Goal: Task Accomplishment & Management: Use online tool/utility

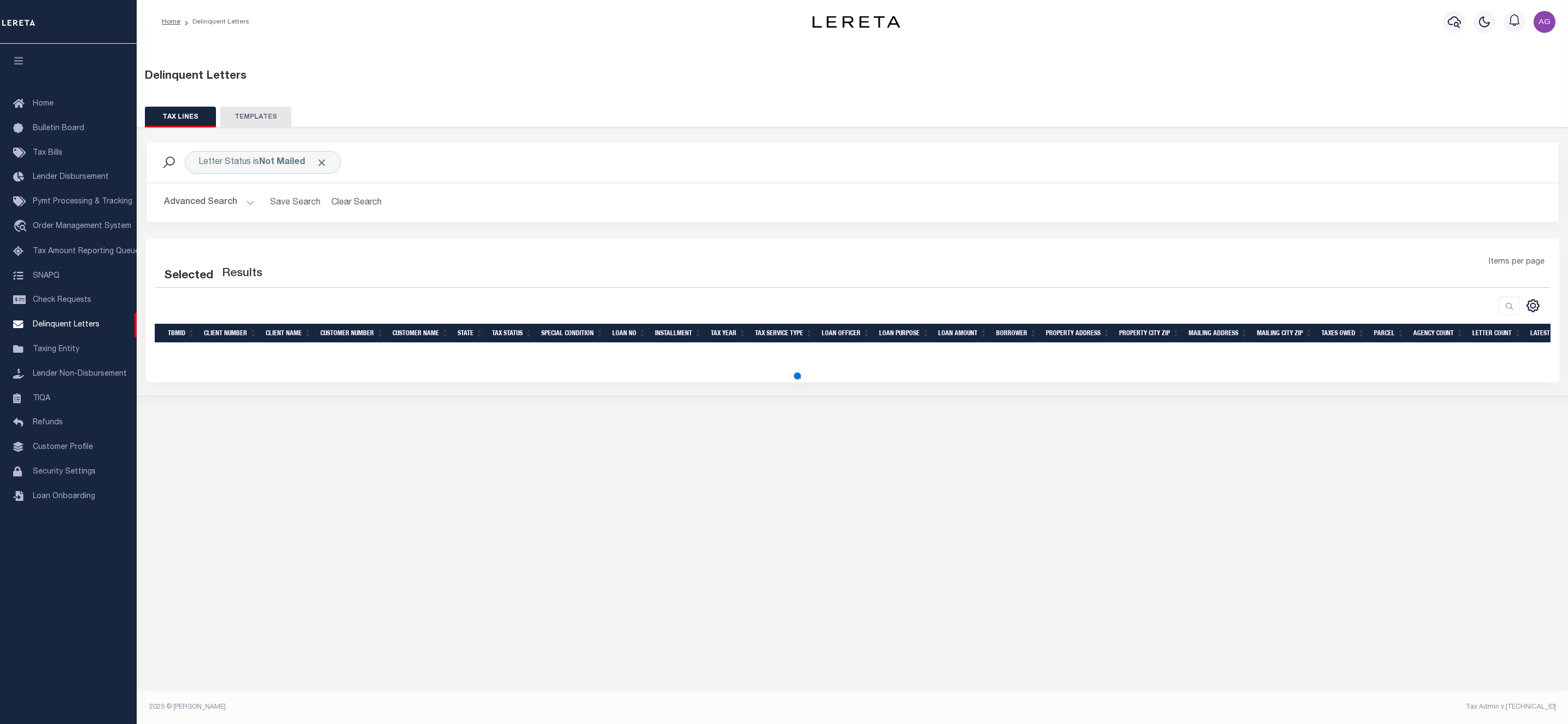
click at [217, 201] on button "Advanced Search" at bounding box center [209, 202] width 91 height 21
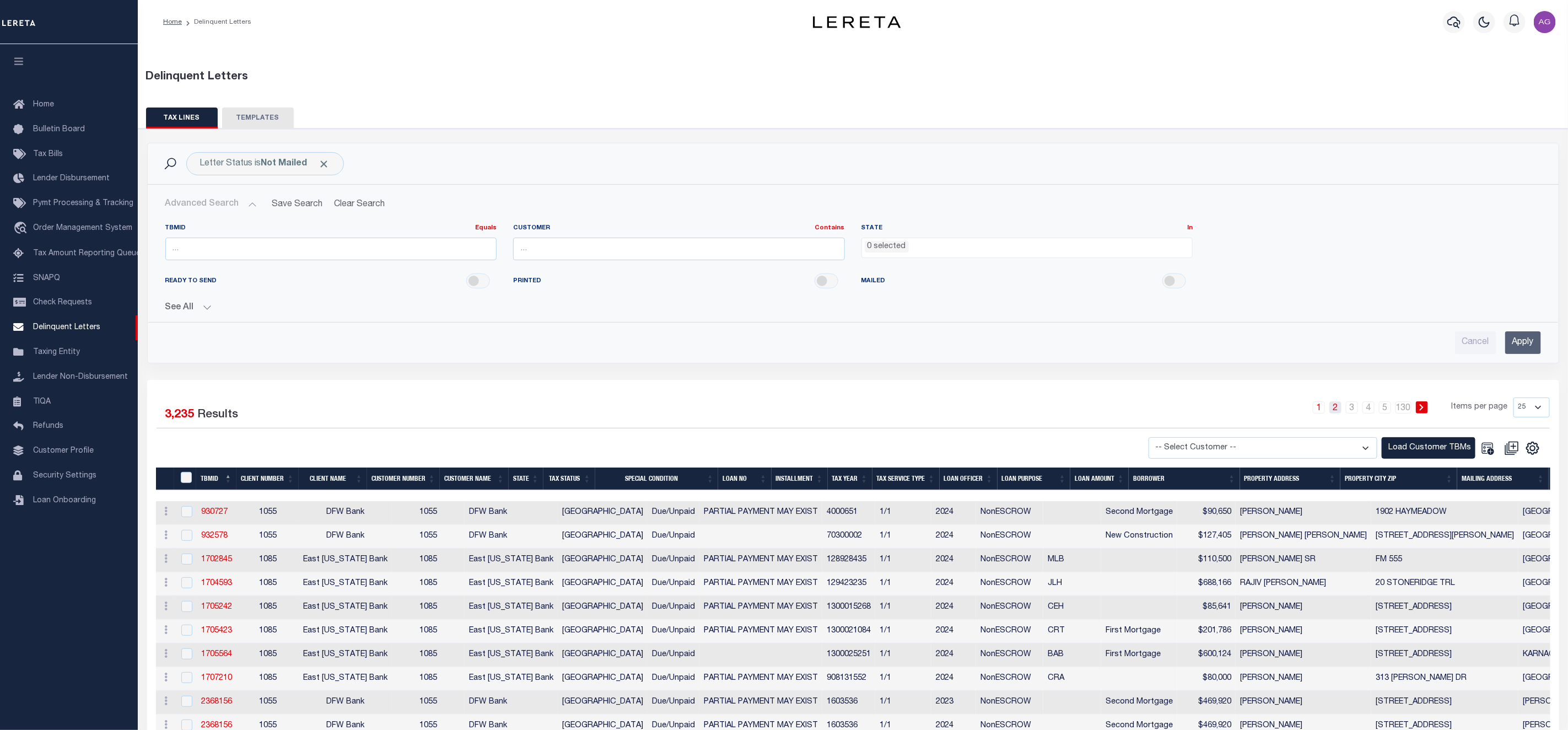
click at [1337, 409] on link "2" at bounding box center [1335, 408] width 12 height 12
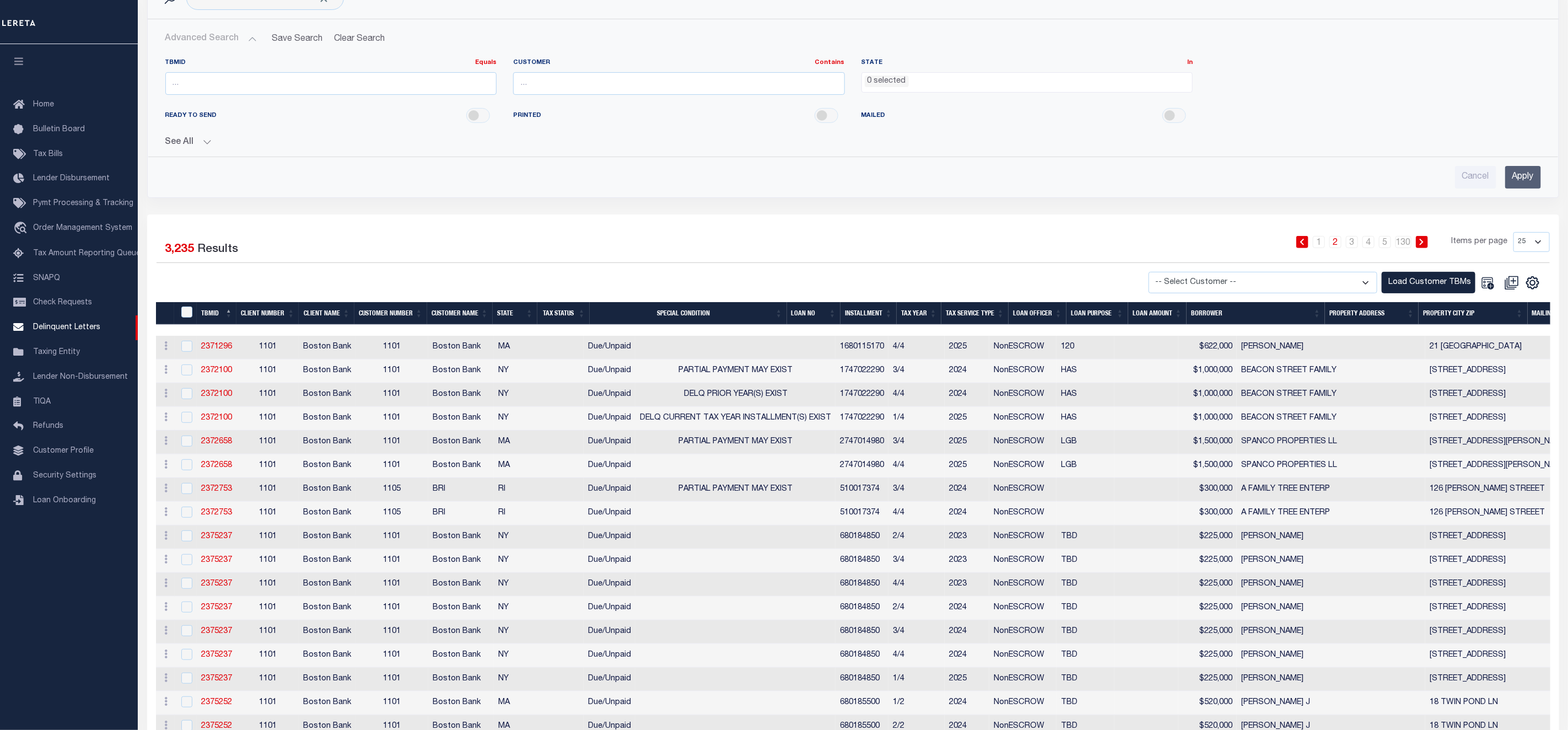
scroll to position [440, 0]
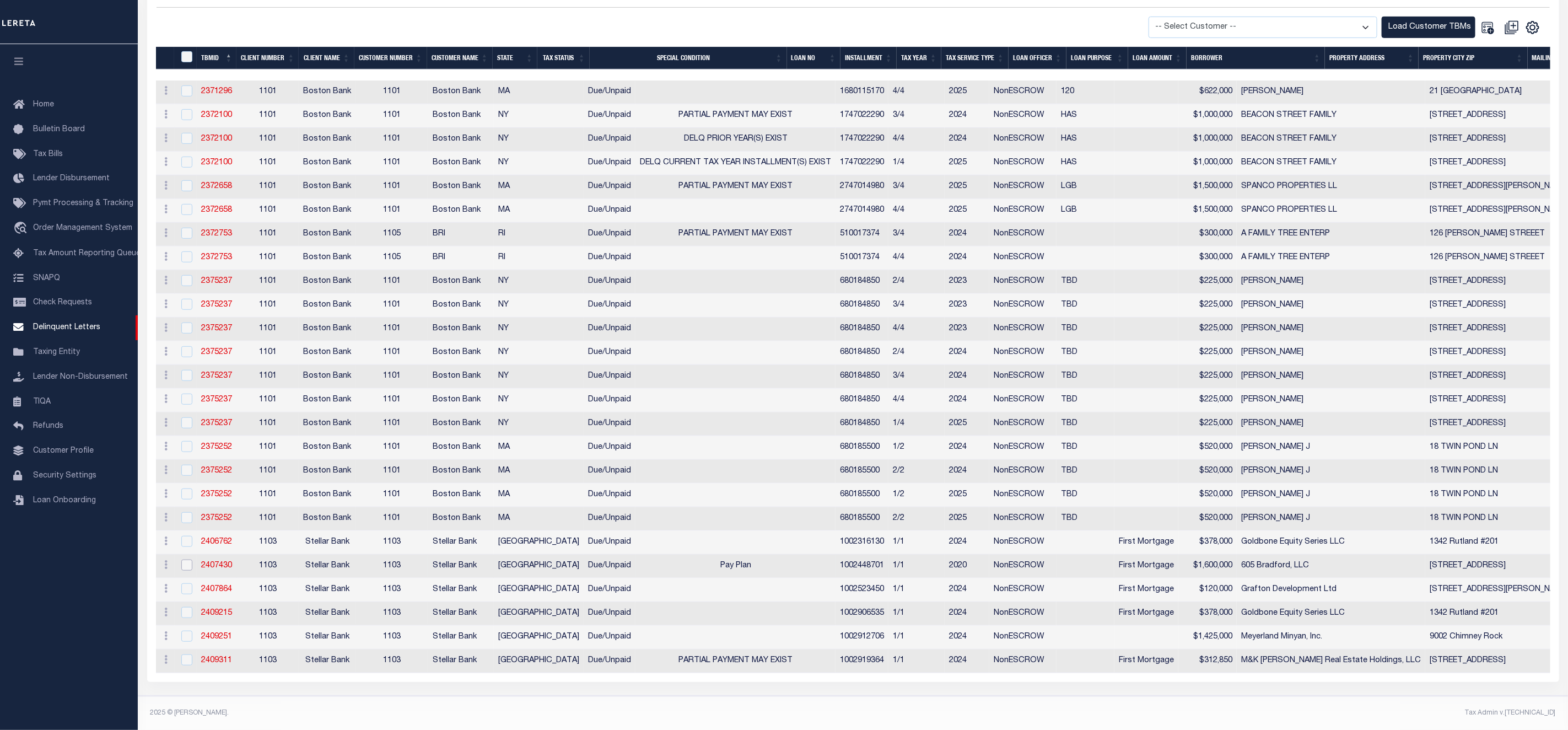
click at [182, 560] on input "checkbox" at bounding box center [187, 565] width 11 height 11
checkbox input "true"
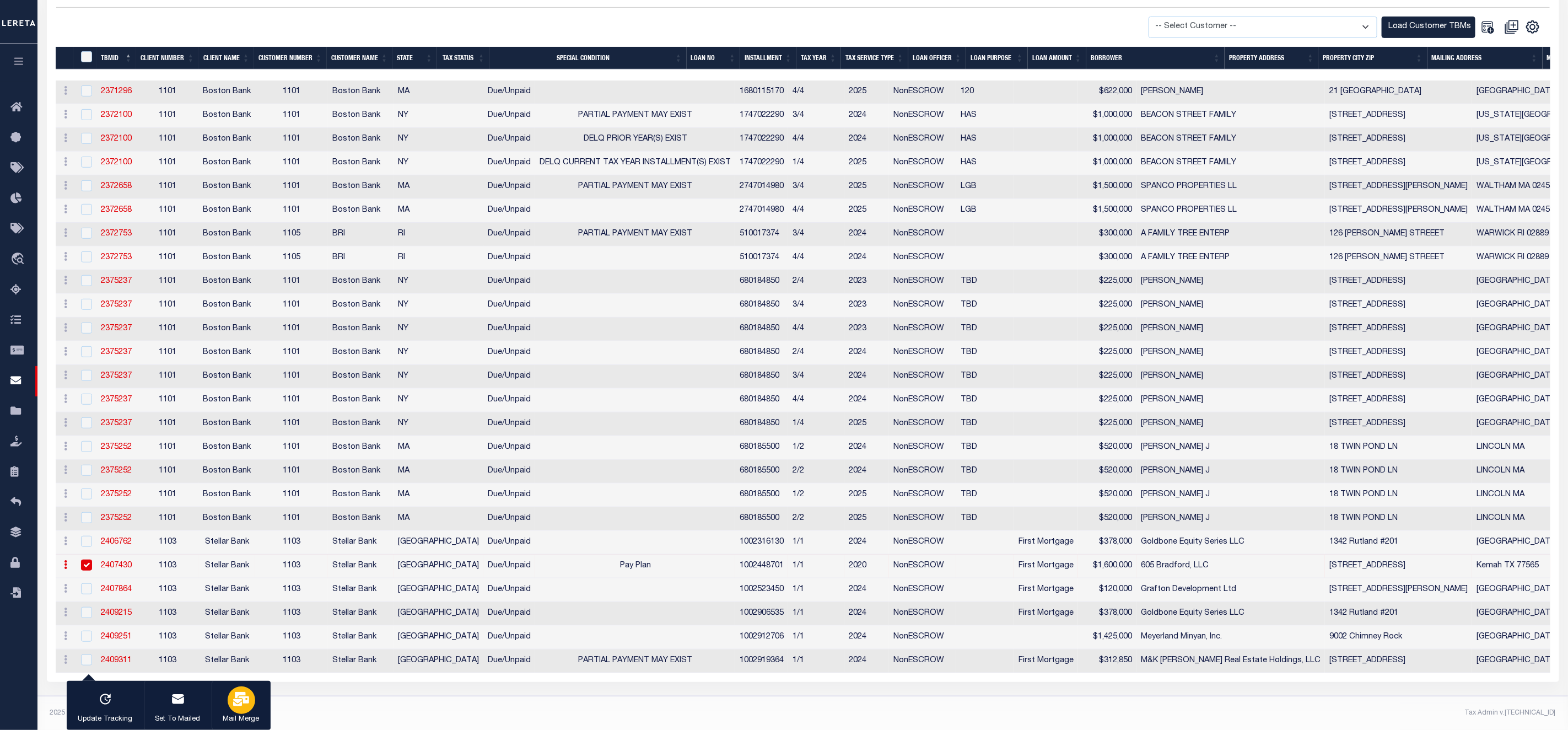
click at [240, 704] on icon "button" at bounding box center [241, 699] width 16 height 14
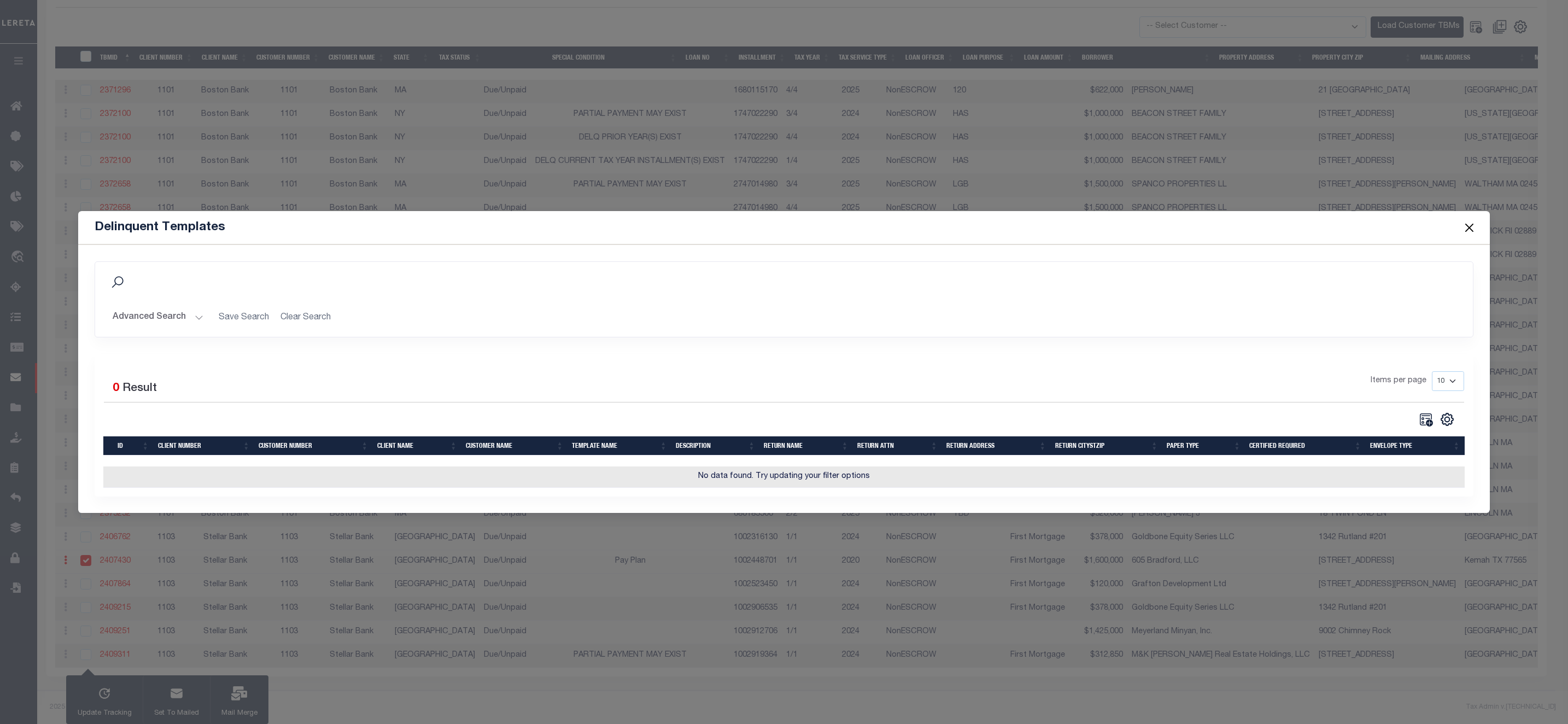
click at [1471, 220] on button "Close" at bounding box center [1469, 227] width 14 height 14
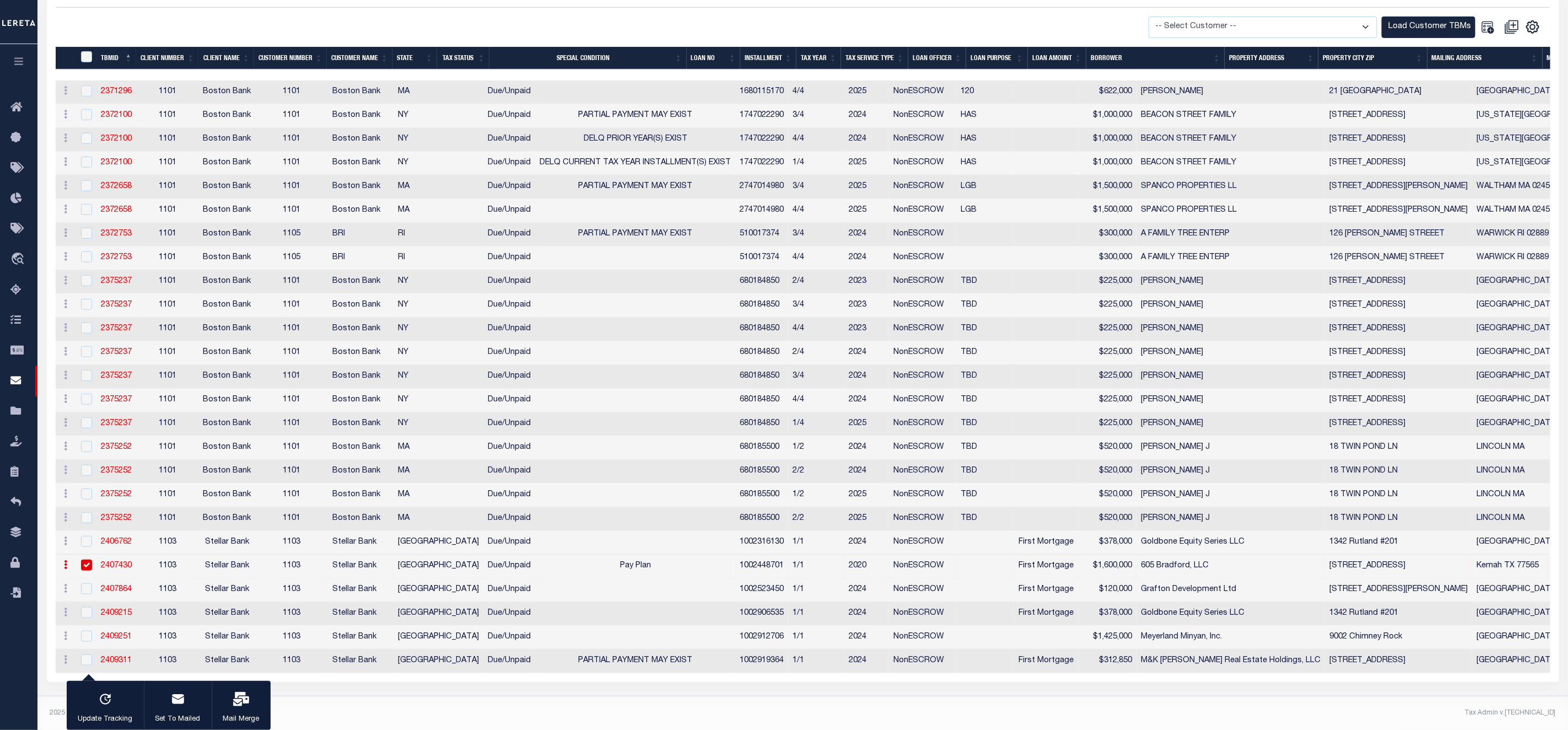
scroll to position [0, 0]
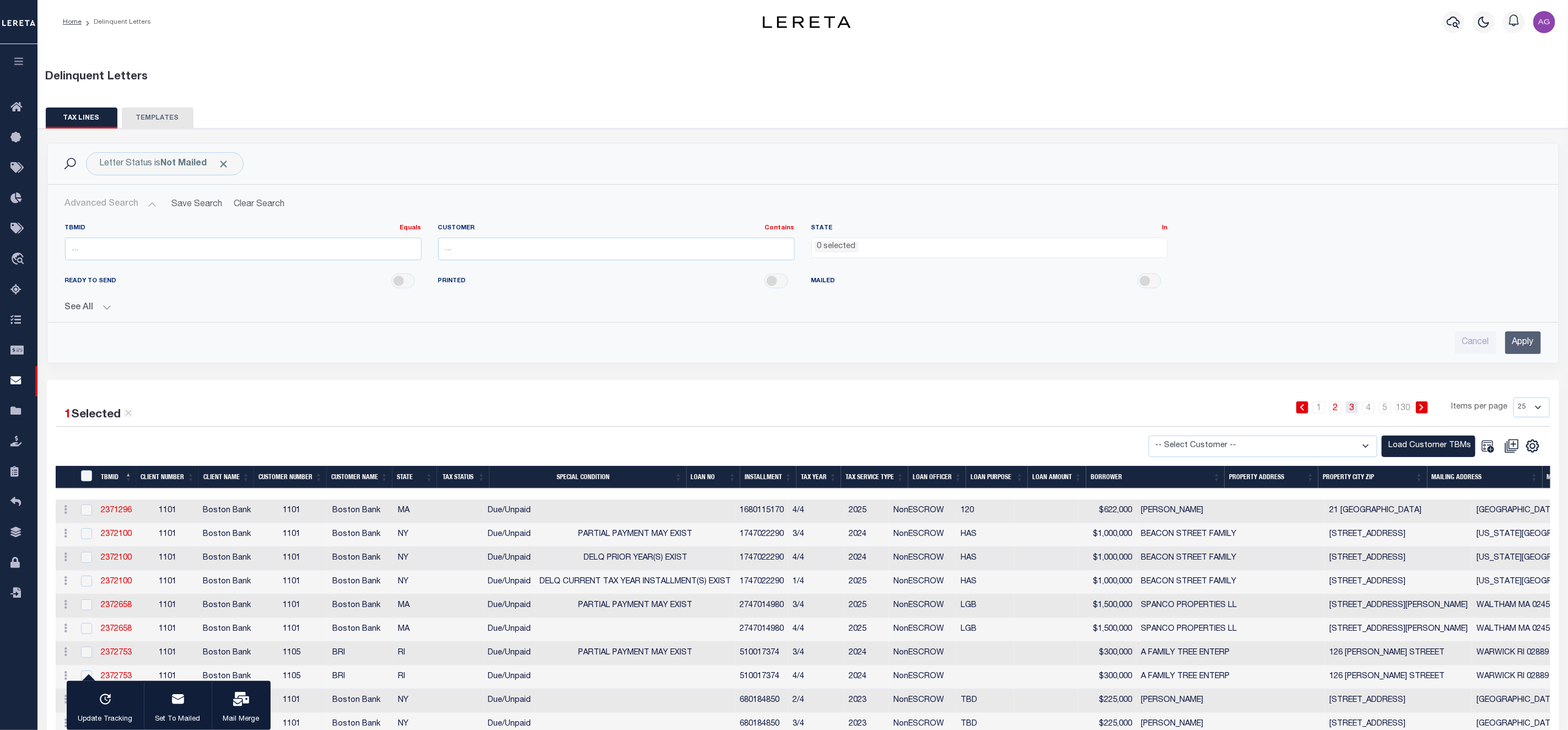
click at [1356, 406] on link "3" at bounding box center [1352, 408] width 12 height 12
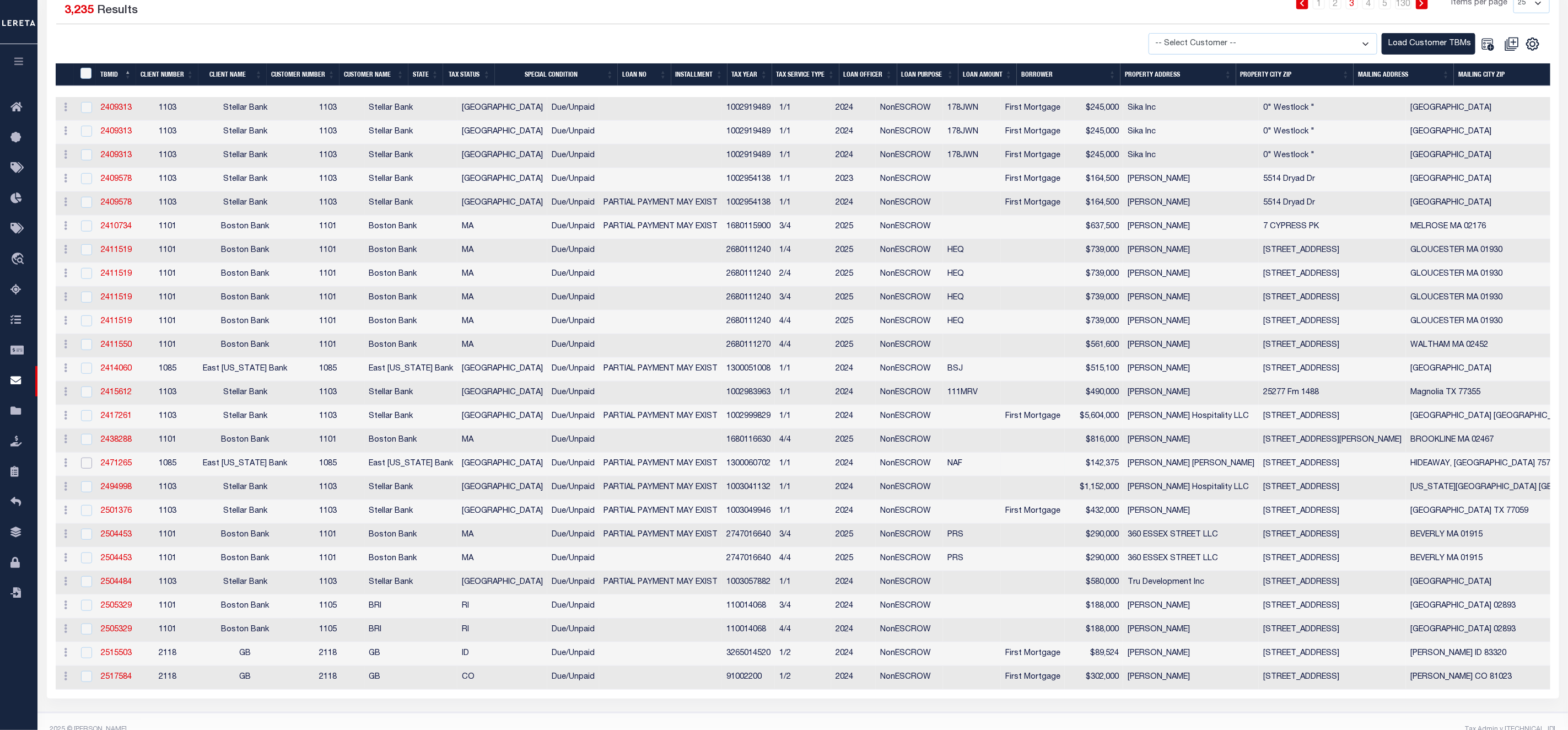
click at [85, 468] on input "checkbox" at bounding box center [87, 463] width 11 height 11
checkbox input "true"
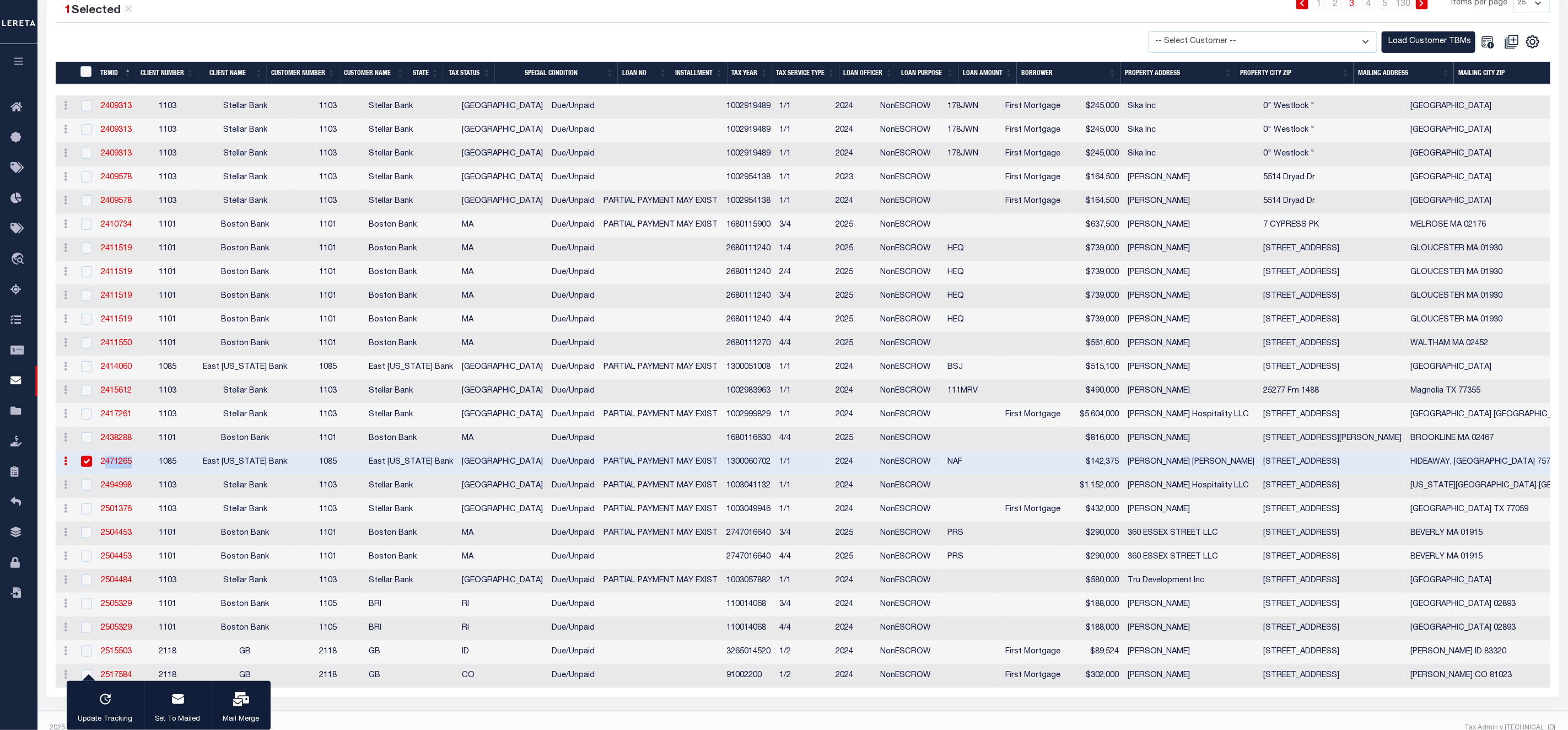
drag, startPoint x: 143, startPoint y: 468, endPoint x: 98, endPoint y: 472, distance: 45.2
click at [98, 472] on tr "History Delete 2471265 1085 East Texas Bank 1085 East Texas Bank TX Due/Unpaid …" at bounding box center [1232, 463] width 2352 height 24
copy link "2471265"
click at [236, 700] on icon "button" at bounding box center [241, 699] width 16 height 14
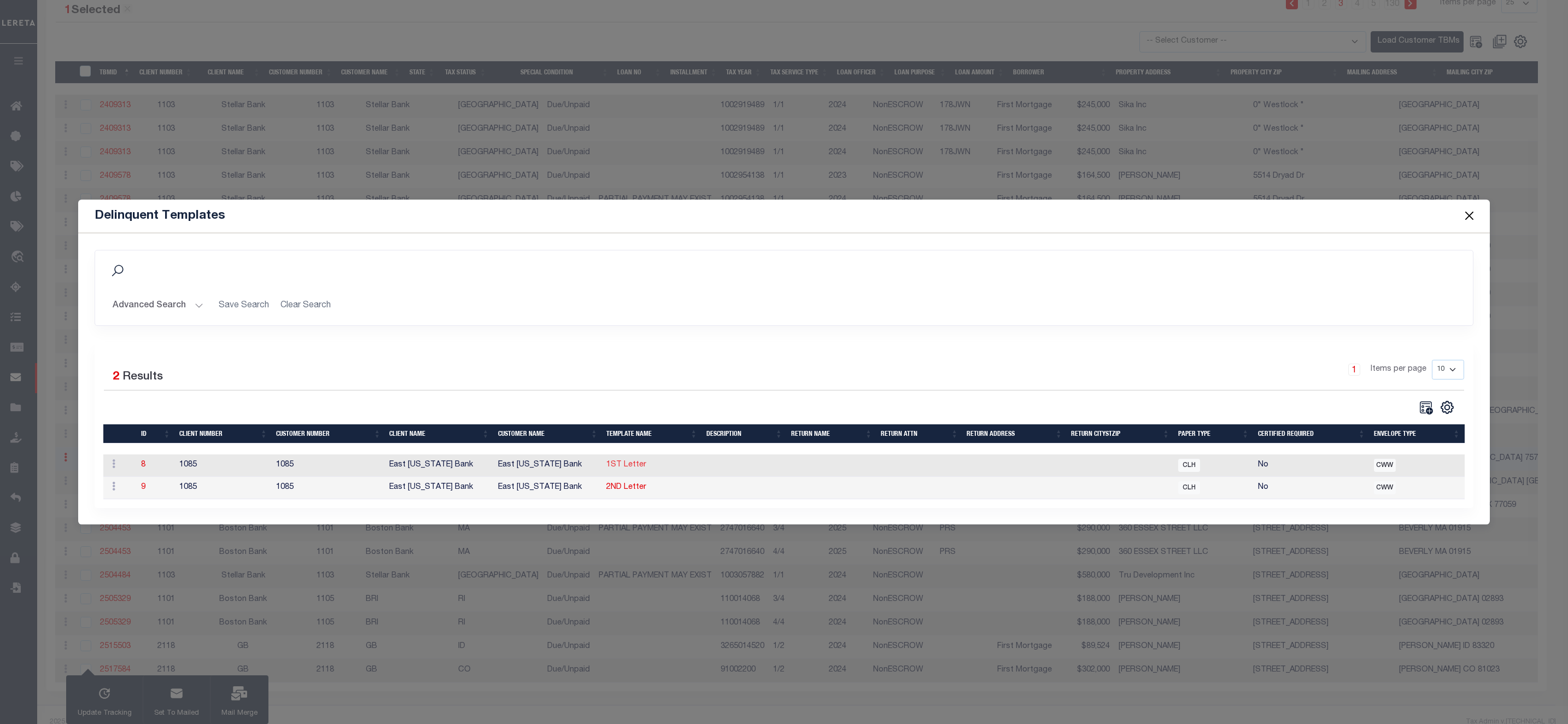
click at [628, 466] on link "1ST Letter" at bounding box center [626, 465] width 40 height 8
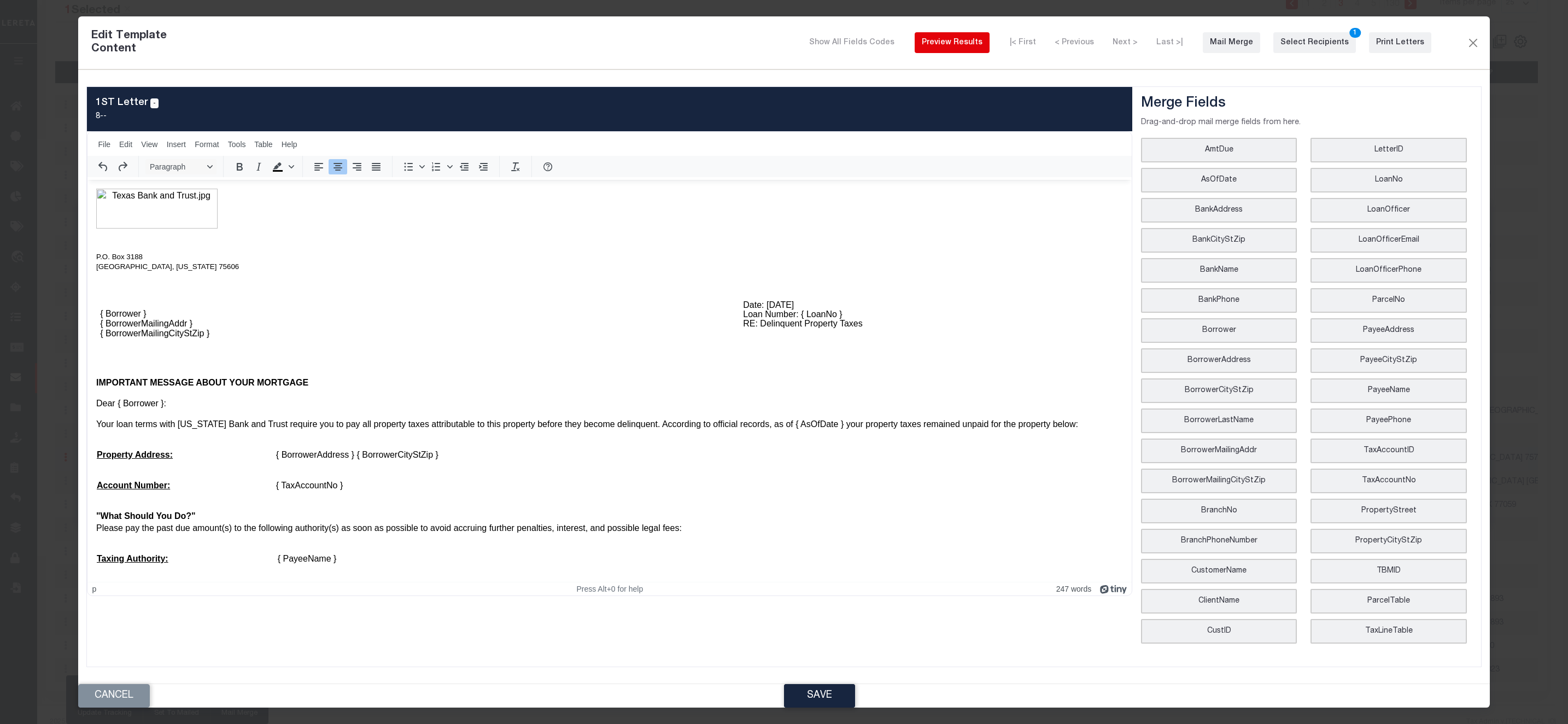
click at [978, 53] on button "Preview Results" at bounding box center [952, 43] width 75 height 21
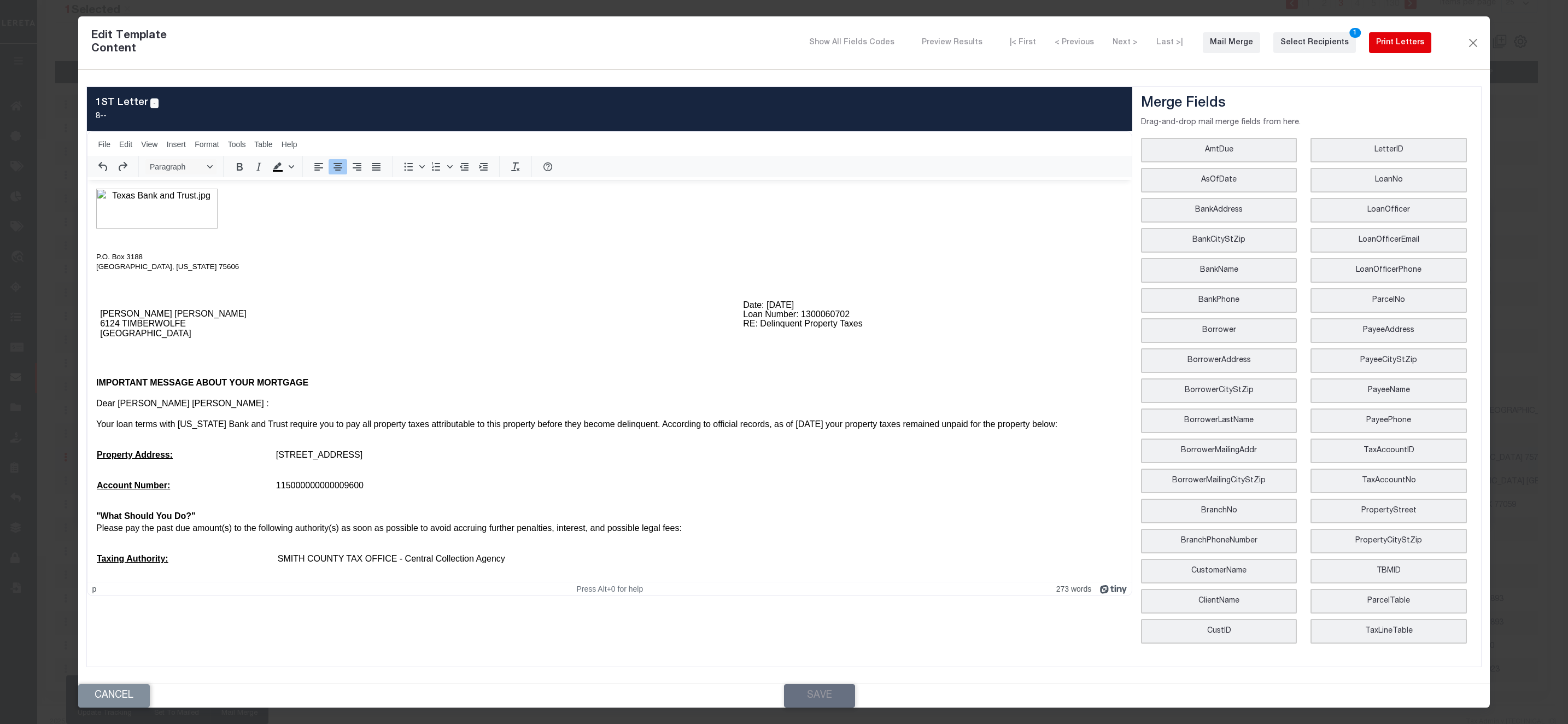
click at [1382, 46] on div "Print Letters" at bounding box center [1400, 43] width 48 height 12
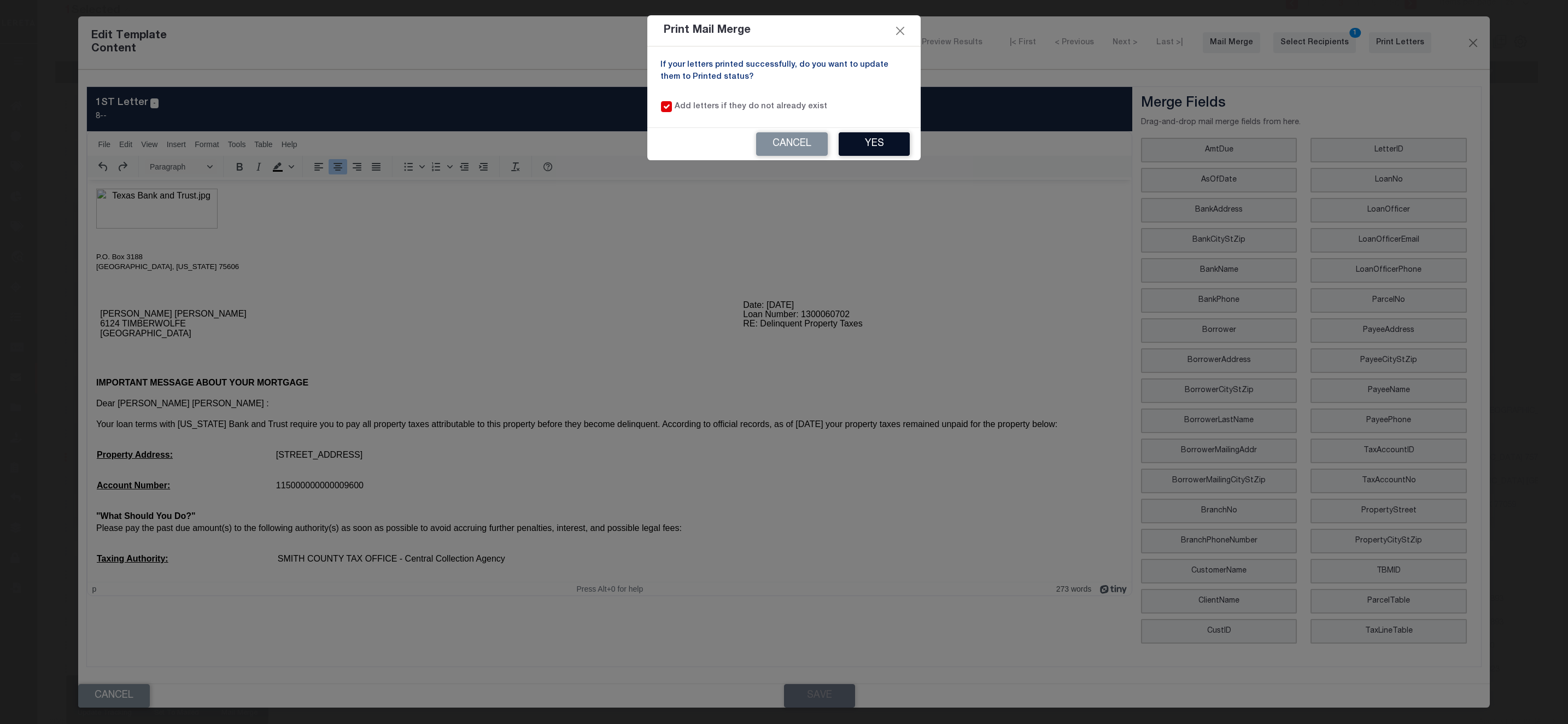
click at [884, 140] on button "Yes" at bounding box center [874, 144] width 71 height 24
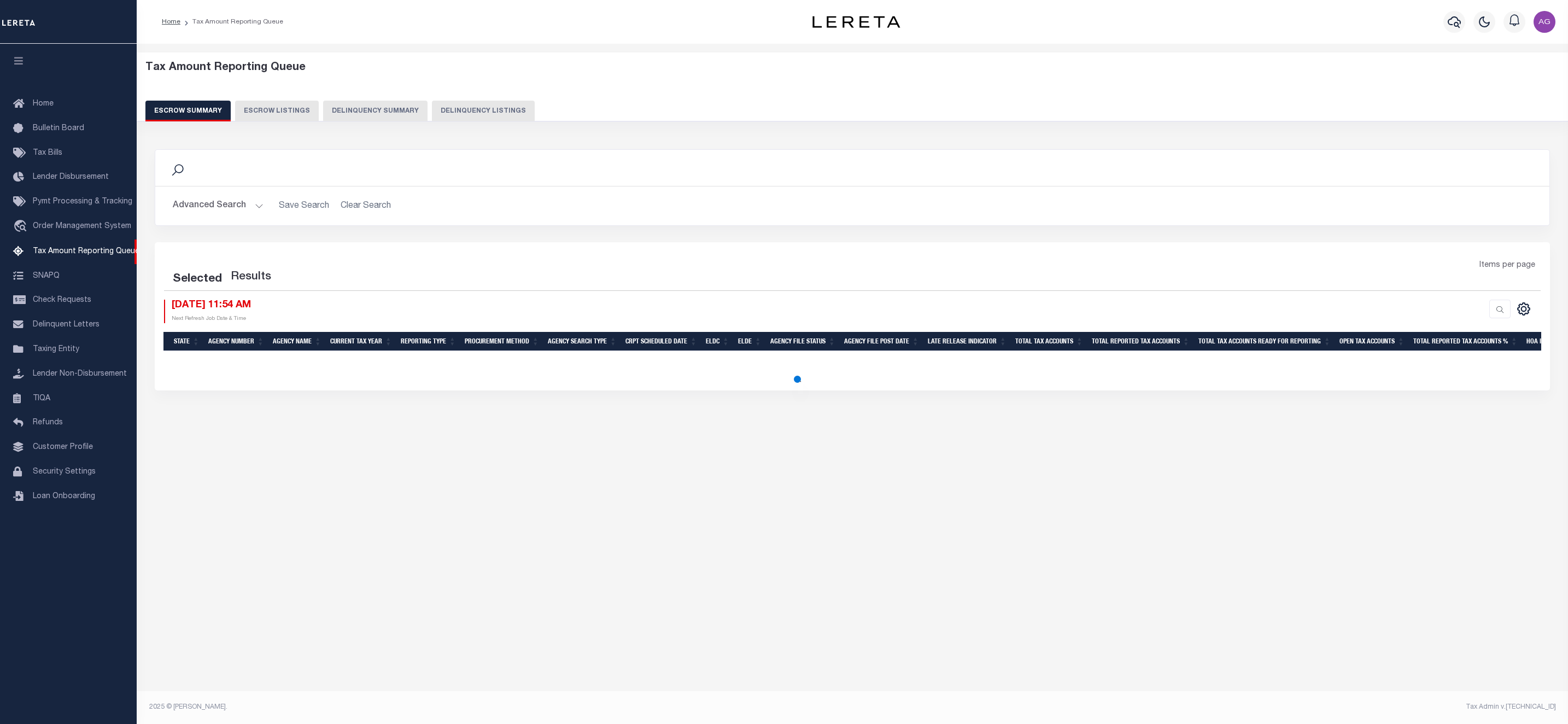
select select "100"
